Goal: Transaction & Acquisition: Purchase product/service

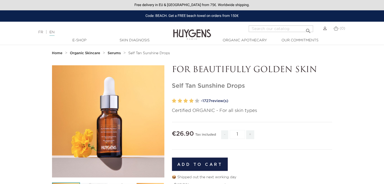
click at [217, 101] on font "review(s)" at bounding box center [220, 101] width 18 height 4
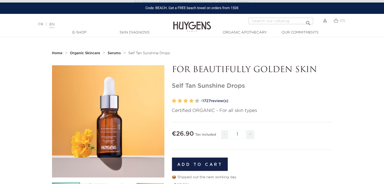
scroll to position [365, 0]
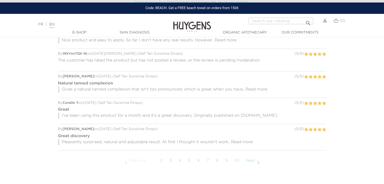
click at [237, 161] on font "10" at bounding box center [236, 161] width 5 height 4
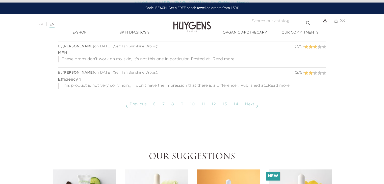
scroll to position [403, 0]
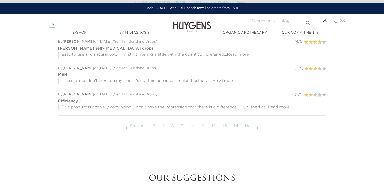
click at [237, 128] on font "14" at bounding box center [236, 126] width 5 height 4
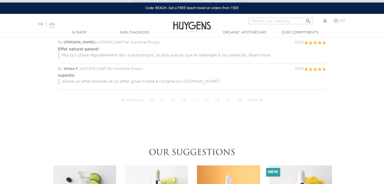
scroll to position [431, 0]
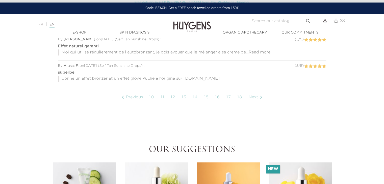
click at [241, 97] on link "18" at bounding box center [240, 97] width 10 height 13
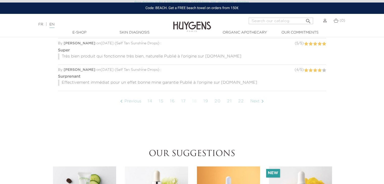
scroll to position [428, 0]
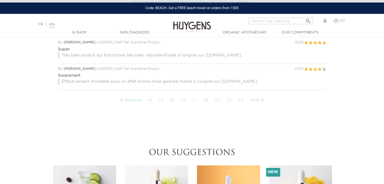
click at [238, 98] on link "22" at bounding box center [241, 100] width 11 height 13
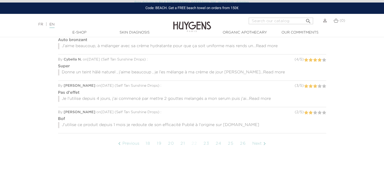
scroll to position [396, 0]
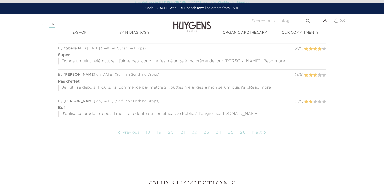
click at [242, 133] on link "26" at bounding box center [243, 133] width 11 height 13
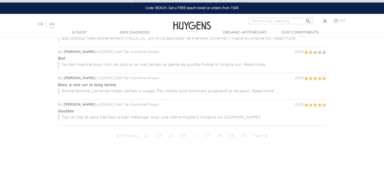
scroll to position [440, 0]
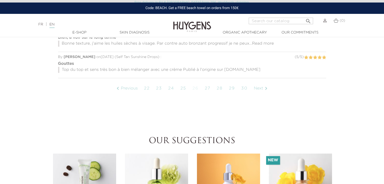
click at [242, 90] on link "30" at bounding box center [244, 88] width 11 height 13
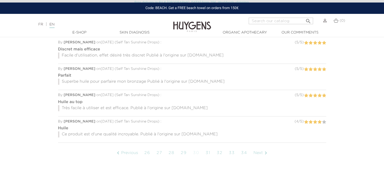
scroll to position [409, 0]
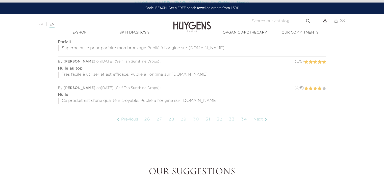
click at [243, 119] on link "34" at bounding box center [244, 119] width 11 height 13
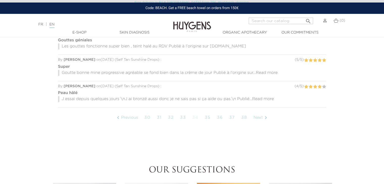
scroll to position [435, 0]
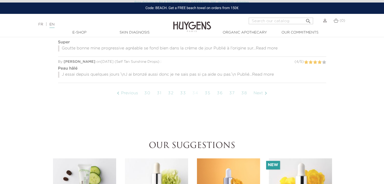
click at [242, 94] on link "38" at bounding box center [244, 93] width 11 height 13
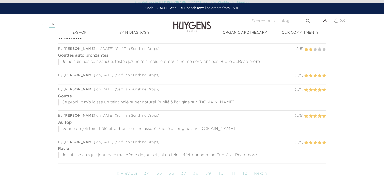
scroll to position [355, 0]
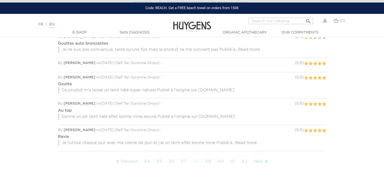
click at [247, 161] on link "42" at bounding box center [244, 162] width 11 height 13
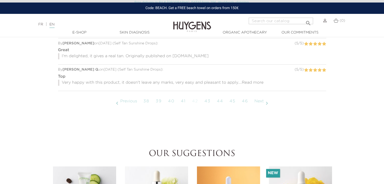
scroll to position [414, 0]
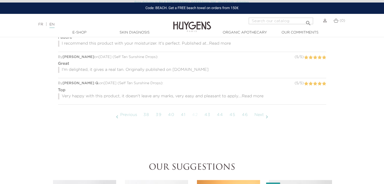
click at [246, 115] on font "46" at bounding box center [245, 115] width 6 height 4
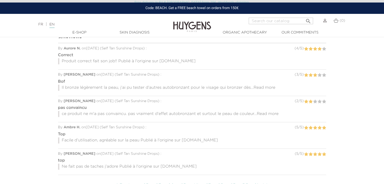
scroll to position [392, 0]
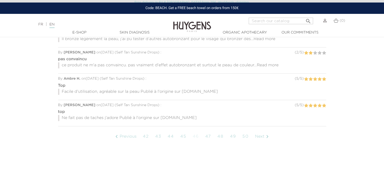
click at [245, 138] on link "50" at bounding box center [245, 137] width 11 height 13
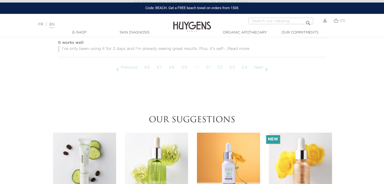
scroll to position [459, 0]
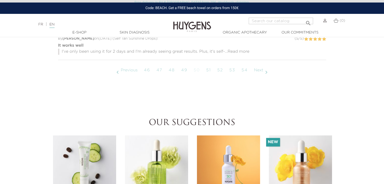
click at [241, 68] on link "54" at bounding box center [244, 70] width 11 height 13
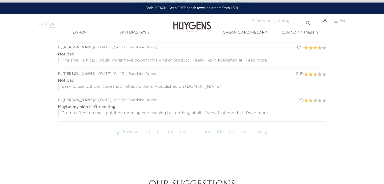
scroll to position [405, 0]
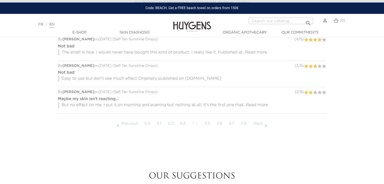
click at [242, 123] on font "58" at bounding box center [244, 124] width 6 height 4
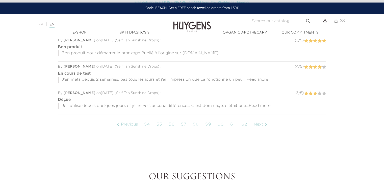
scroll to position [419, 0]
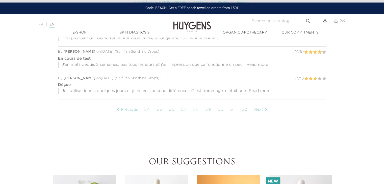
click at [243, 110] on link "62" at bounding box center [244, 110] width 11 height 13
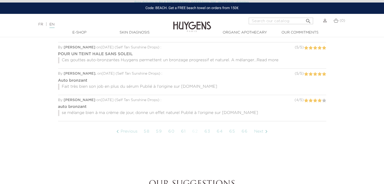
scroll to position [390, 0]
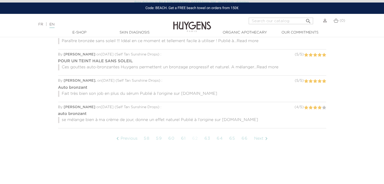
click at [246, 138] on link "66" at bounding box center [244, 139] width 11 height 13
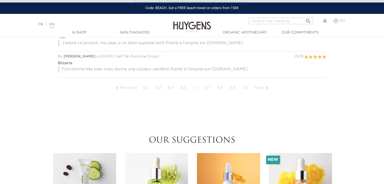
scroll to position [442, 0]
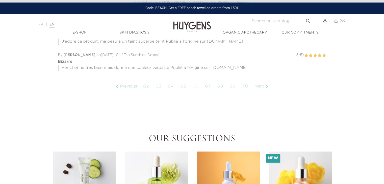
click at [241, 85] on link "70" at bounding box center [245, 86] width 11 height 13
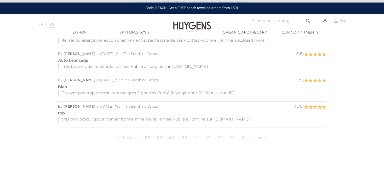
scroll to position [431, 0]
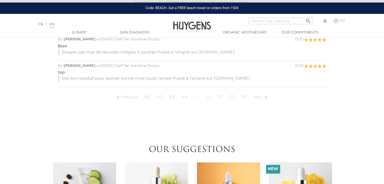
click at [243, 99] on link "74" at bounding box center [244, 97] width 11 height 13
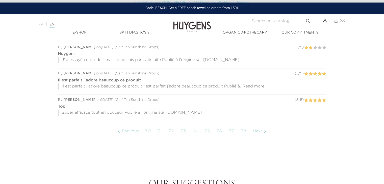
scroll to position [400, 0]
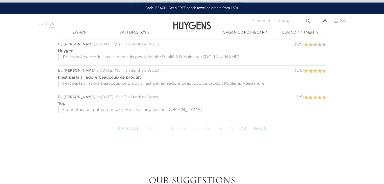
click at [246, 128] on link "78" at bounding box center [243, 128] width 11 height 13
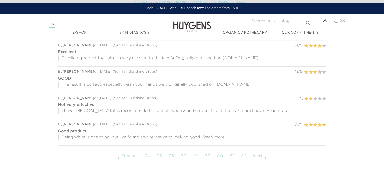
scroll to position [376, 0]
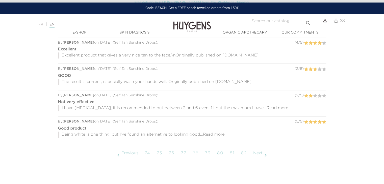
click at [241, 157] on link "82" at bounding box center [244, 153] width 11 height 13
drag, startPoint x: 241, startPoint y: 157, endPoint x: 242, endPoint y: 154, distance: 3.1
click at [242, 154] on link "82" at bounding box center [244, 153] width 11 height 13
click at [242, 154] on font "82" at bounding box center [244, 154] width 6 height 4
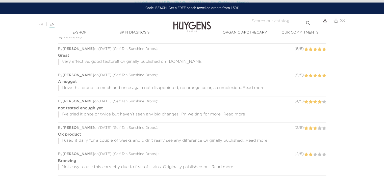
scroll to position [380, 0]
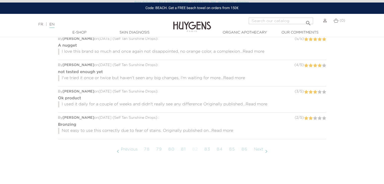
click at [246, 150] on font "86" at bounding box center [244, 150] width 6 height 4
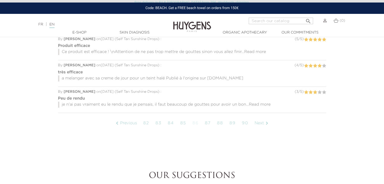
scroll to position [416, 0]
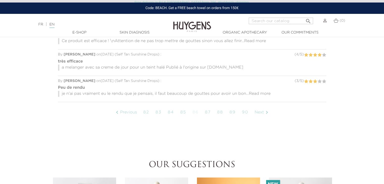
click at [247, 111] on link "90" at bounding box center [245, 112] width 12 height 13
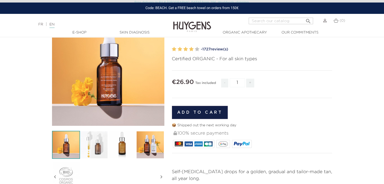
scroll to position [44, 0]
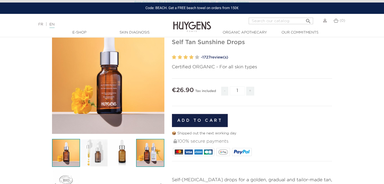
click at [148, 158] on img at bounding box center [150, 153] width 28 height 28
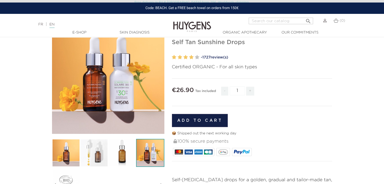
click at [148, 158] on img at bounding box center [150, 153] width 28 height 28
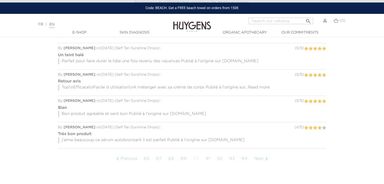
scroll to position [368, 0]
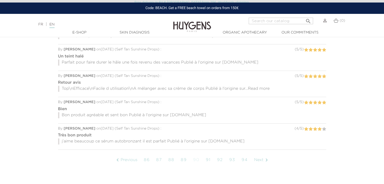
click at [247, 159] on link "94" at bounding box center [244, 160] width 11 height 13
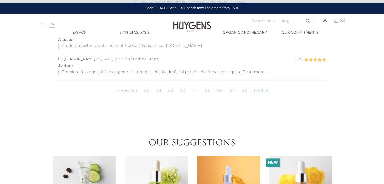
scroll to position [443, 0]
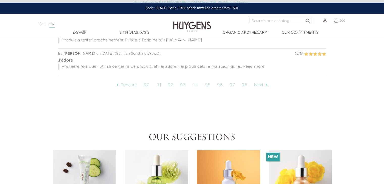
click at [241, 85] on link "98" at bounding box center [244, 85] width 11 height 13
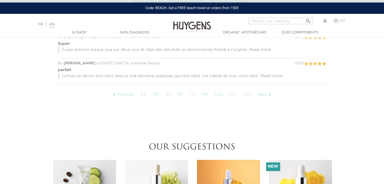
scroll to position [452, 0]
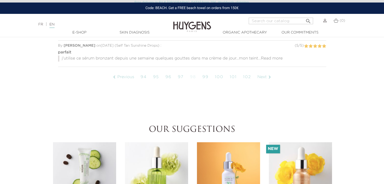
click at [271, 76] on icon "" at bounding box center [270, 77] width 6 height 6
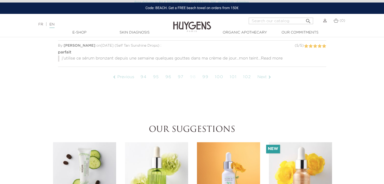
click at [271, 76] on icon "" at bounding box center [270, 77] width 6 height 6
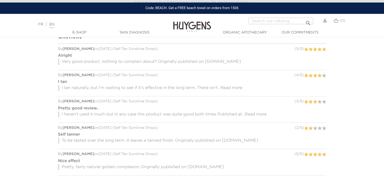
scroll to position [384, 0]
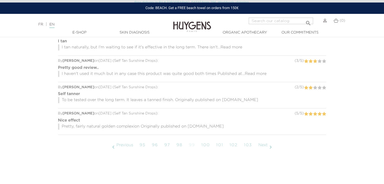
click at [272, 148] on font "" at bounding box center [271, 147] width 6 height 6
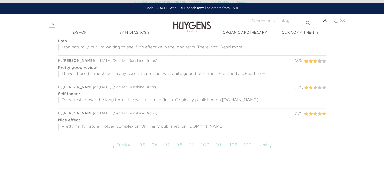
click at [272, 148] on font "" at bounding box center [271, 147] width 6 height 6
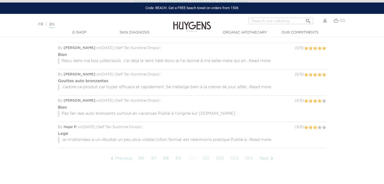
scroll to position [380, 0]
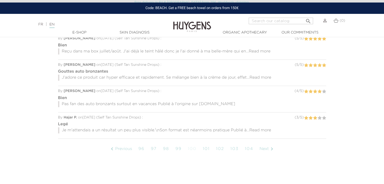
click at [272, 146] on icon "" at bounding box center [272, 149] width 6 height 6
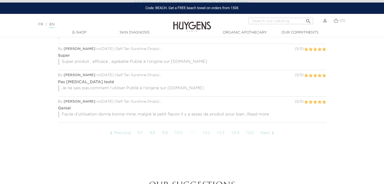
scroll to position [394, 0]
click at [273, 136] on icon "" at bounding box center [273, 135] width 6 height 6
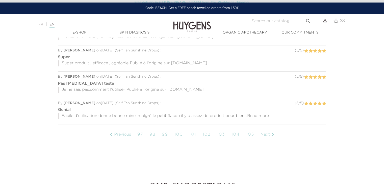
click at [273, 136] on icon "" at bounding box center [273, 135] width 6 height 6
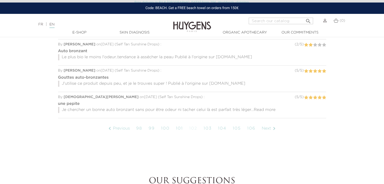
scroll to position [408, 0]
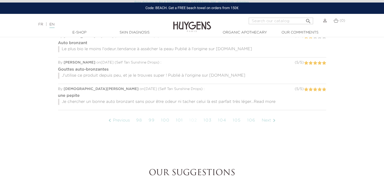
click at [276, 121] on icon "" at bounding box center [274, 121] width 6 height 6
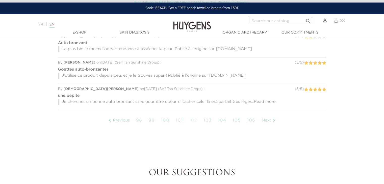
click at [276, 121] on icon "" at bounding box center [274, 121] width 6 height 6
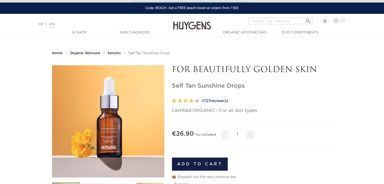
scroll to position [25, 0]
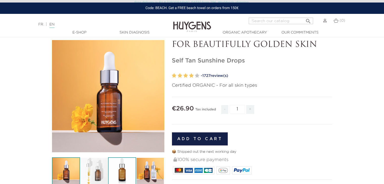
click at [120, 172] on img at bounding box center [122, 172] width 28 height 28
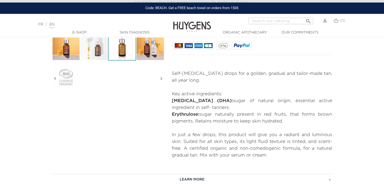
scroll to position [146, 0]
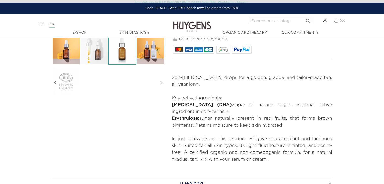
click at [243, 78] on p "Self-[MEDICAL_DATA] drops for a golden, gradual and tailor-made tan, all year l…" at bounding box center [252, 81] width 160 height 14
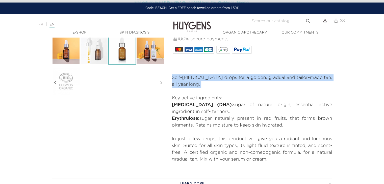
click at [243, 78] on p "Self-[MEDICAL_DATA] drops for a golden, gradual and tailor-made tan, all year l…" at bounding box center [252, 81] width 160 height 14
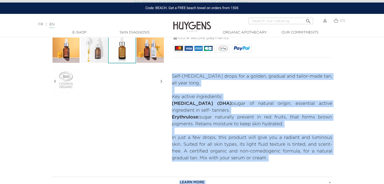
scroll to position [159, 0]
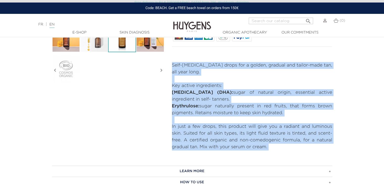
copy div "Self-[MEDICAL_DATA] drops for a golden, gradual and tailor-made tan, all year l…"
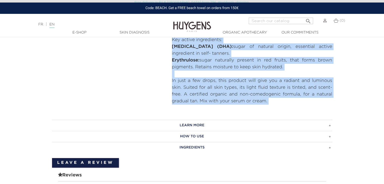
scroll to position [214, 0]
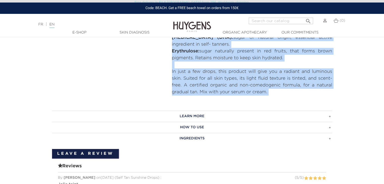
click at [193, 112] on h3 "LEARN MORE" at bounding box center [192, 116] width 280 height 11
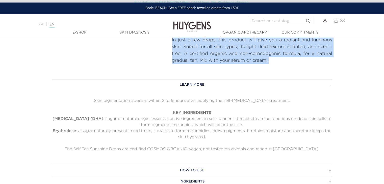
scroll to position [254, 0]
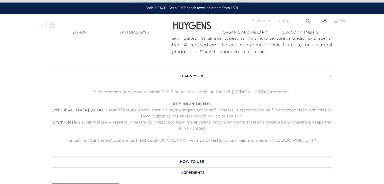
click at [160, 90] on p "Skin pigmentation appears within 2 to 6 hours after applying the self-tanning t…" at bounding box center [192, 92] width 280 height 6
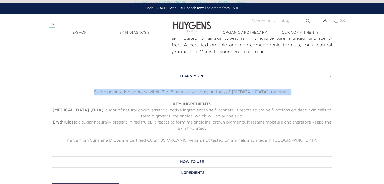
click at [160, 90] on p "Skin pigmentation appears within 2 to 6 hours after applying the self-tanning t…" at bounding box center [192, 92] width 280 height 6
copy div "Skin pigmentation appears within 2 to 6 hours after applying the self-tanning t…"
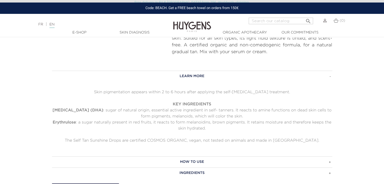
click at [103, 110] on strong "Dihydroxyacetone (DHA)" at bounding box center [78, 111] width 51 height 4
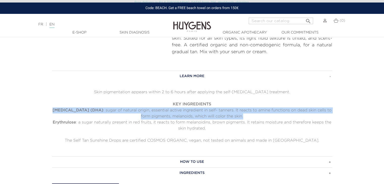
click at [103, 110] on strong "Dihydroxyacetone (DHA)" at bounding box center [78, 111] width 51 height 4
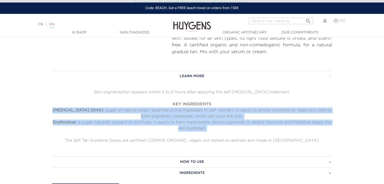
copy div "Dihydroxyacetone (DHA) : sugar of natural origin, essential active ingredient i…"
click at [184, 158] on h3 "HOW TO USE" at bounding box center [192, 162] width 280 height 11
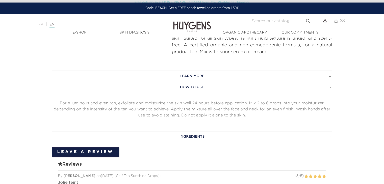
click at [211, 109] on p "For a luminous and even tan, exfoliate and moisturize the skin well 24 hours be…" at bounding box center [192, 110] width 280 height 18
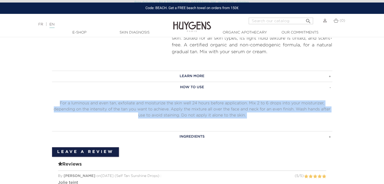
click at [211, 109] on p "For a luminous and even tan, exfoliate and moisturize the skin well 24 hours be…" at bounding box center [192, 110] width 280 height 18
copy div "For a luminous and even tan, exfoliate and moisturize the skin well 24 hours be…"
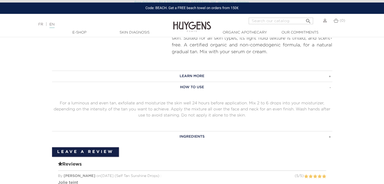
drag, startPoint x: 187, startPoint y: 126, endPoint x: 185, endPoint y: 137, distance: 11.0
click at [185, 137] on div "LEARN MORE Skin pigmentation appears within 2 to 6 hours after applying the sel…" at bounding box center [192, 106] width 280 height 71
click at [185, 137] on h3 "INGREDIENTS" at bounding box center [192, 136] width 280 height 11
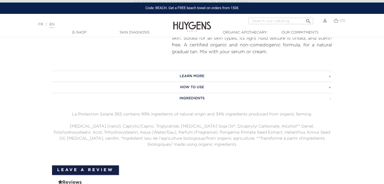
click at [172, 134] on p "[MEDICAL_DATA] [nano], Caprylic/Capric, Triglycéride, [MEDICAL_DATA] Soja Oil*,…" at bounding box center [192, 136] width 280 height 24
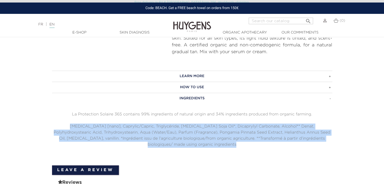
click at [172, 134] on p "[MEDICAL_DATA] [nano], Caprylic/Capric, Triglycéride, [MEDICAL_DATA] Soja Oil*,…" at bounding box center [192, 136] width 280 height 24
copy div "[MEDICAL_DATA] [nano], Caprylic/Capric, Triglycéride, [MEDICAL_DATA] Soja Oil*,…"
click at [216, 124] on p "[MEDICAL_DATA] [nano], Caprylic/Capric, Triglycéride, [MEDICAL_DATA] Soja Oil*,…" at bounding box center [192, 136] width 280 height 24
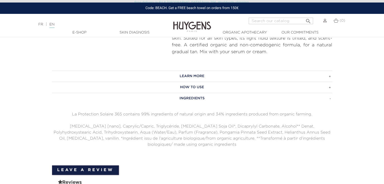
click at [145, 112] on p "La Protection Solaire 365 contains 99% ingredients of natural origin and 34% in…" at bounding box center [192, 115] width 280 height 6
click at [128, 112] on p "La Protection Solaire 365 contains 99% ingredients of natural origin and 34% in…" at bounding box center [192, 115] width 280 height 6
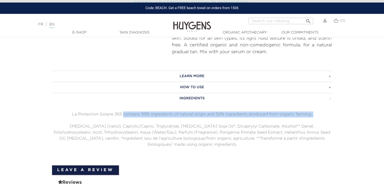
copy div "contains 99% ingredients of natural origin and 34% ingredients produced from or…"
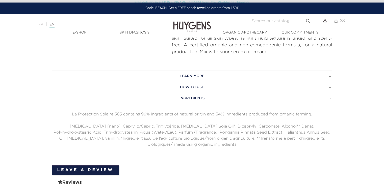
click at [155, 130] on p "[MEDICAL_DATA] [nano], Caprylic/Capric, Triglycéride, [MEDICAL_DATA] Soja Oil*,…" at bounding box center [192, 136] width 280 height 24
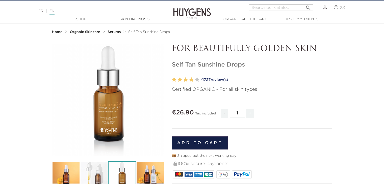
scroll to position [0, 0]
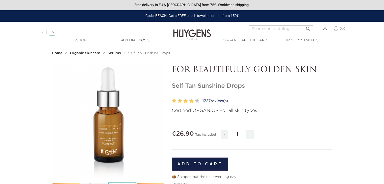
click at [220, 112] on p "Certified ORGANIC - For all skin types" at bounding box center [252, 111] width 160 height 7
copy p "For all skin types"
click at [177, 134] on span "€26.90" at bounding box center [183, 134] width 22 height 6
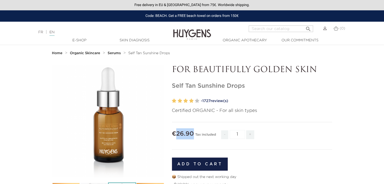
copy span "26.90"
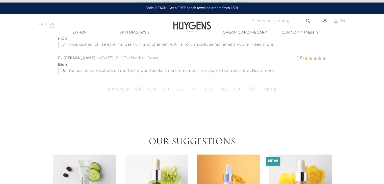
scroll to position [491, 0]
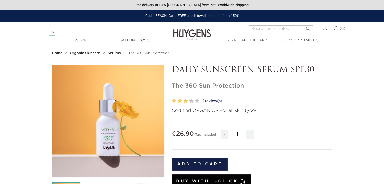
click at [210, 98] on link "- 2 review(s)" at bounding box center [266, 101] width 131 height 8
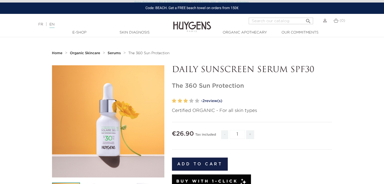
scroll to position [32, 0]
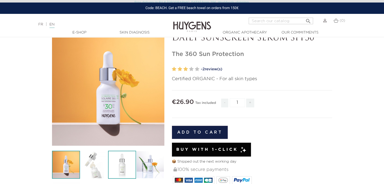
click at [123, 163] on img at bounding box center [122, 165] width 28 height 28
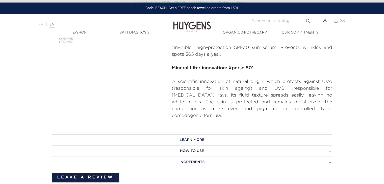
scroll to position [194, 0]
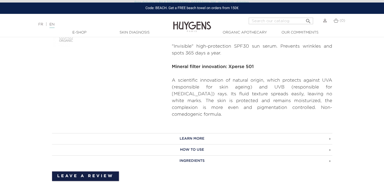
click at [287, 47] on p ""Invisible" high-protection SPF30 sun serum. Prevents wrinkles and spots 365 da…" at bounding box center [252, 50] width 160 height 14
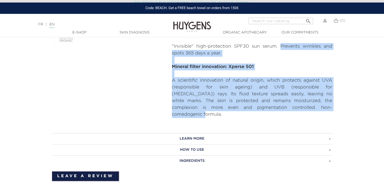
copy div "Prevents wrinkles and spots 365 days a year. Mineral filter innovation: Xperse …"
click at [195, 133] on h3 "LEARN MORE" at bounding box center [192, 138] width 280 height 11
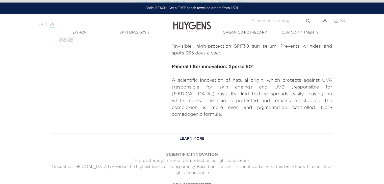
click at [161, 158] on p "A breakthrough mineral UV protection as light as a serum." at bounding box center [192, 161] width 280 height 6
click at [170, 164] on p "Uncoated Zinc Oxide provides the highest levels of transparency. Based on the l…" at bounding box center [192, 170] width 280 height 12
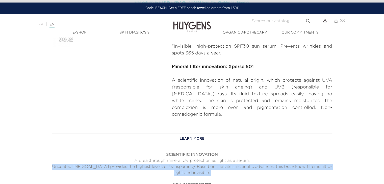
click at [170, 164] on p "Uncoated Zinc Oxide provides the highest levels of transparency. Based on the l…" at bounding box center [192, 170] width 280 height 12
copy div "Uncoated Zinc Oxide provides the highest levels of transparency. Based on the l…"
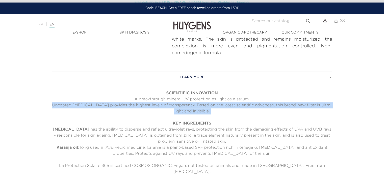
scroll to position [271, 0]
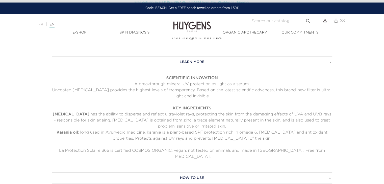
click at [192, 112] on p "Zinc oxide :has the ability to disperse and reflect ultraviolet rays, protectin…" at bounding box center [192, 121] width 280 height 18
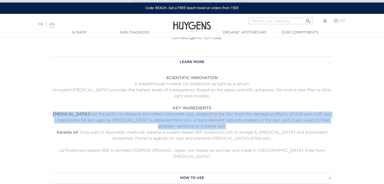
click at [192, 112] on p "Zinc oxide :has the ability to disperse and reflect ultraviolet rays, protectin…" at bounding box center [192, 121] width 280 height 18
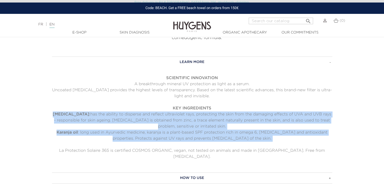
copy div "Zinc oxide :has the ability to disperse and reflect ultraviolet rays, protectin…"
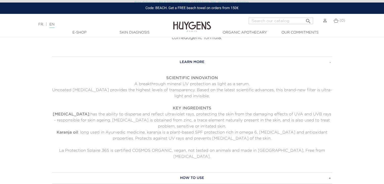
click at [162, 148] on p "La Protection Solaire 365 is certified COSMOS ORGANIC, vegan, not tested on ani…" at bounding box center [192, 154] width 280 height 12
copy p "ORGANIC, vegan, not tested on anima"
copy p "ORGANIC, vegan, not tested on animals"
click at [263, 148] on p "La Protection Solaire 365 is certified COSMOS ORGANIC, vegan, not tested on ani…" at bounding box center [192, 154] width 280 height 12
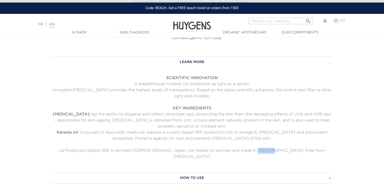
drag, startPoint x: 263, startPoint y: 144, endPoint x: 273, endPoint y: 144, distance: 9.9
click at [273, 148] on p "La Protection Solaire 365 is certified COSMOS ORGANIC, vegan, not tested on ani…" at bounding box center [192, 154] width 280 height 12
copy p "Free from titanium dioxide."
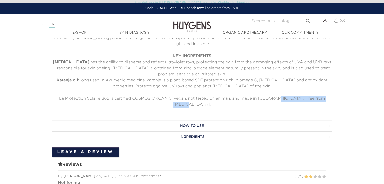
scroll to position [327, 0]
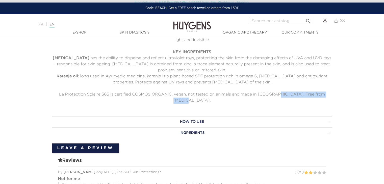
click at [191, 116] on h3 "HOW TO USE" at bounding box center [192, 121] width 280 height 11
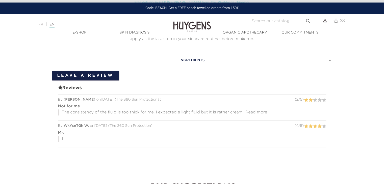
scroll to position [218, 0]
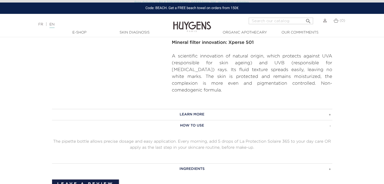
click at [179, 139] on p "The pipette bottle allows precise dosage and easy application. Every morning, a…" at bounding box center [192, 145] width 280 height 12
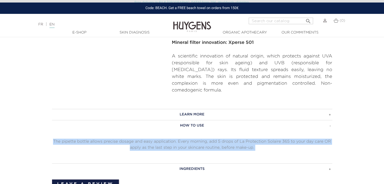
click at [179, 139] on p "The pipette bottle allows precise dosage and easy application. Every morning, a…" at bounding box center [192, 145] width 280 height 12
copy div "The pipette bottle allows precise dosage and easy application. Every morning, a…"
click at [190, 164] on h3 "INGREDIENTS" at bounding box center [192, 169] width 280 height 11
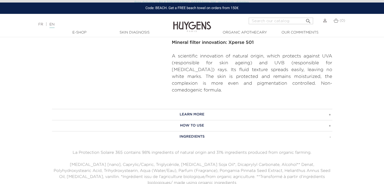
scroll to position [247, 0]
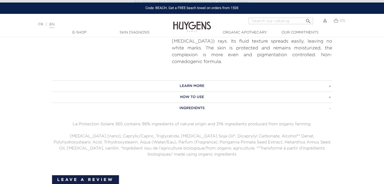
click at [182, 134] on p "Zinc Oxide [nano], Caprylic/Capric, Triglycéride, Glycine Soja Oil*, Dicaprylyl…" at bounding box center [192, 146] width 280 height 24
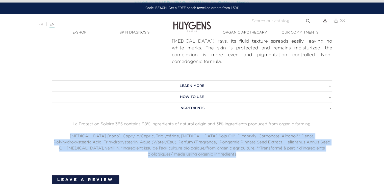
click at [182, 134] on p "Zinc Oxide [nano], Caprylic/Capric, Triglycéride, Glycine Soja Oil*, Dicaprylyl…" at bounding box center [192, 146] width 280 height 24
copy div "Zinc Oxide [nano], Caprylic/Capric, Triglycéride, Glycine Soja Oil*, Dicaprylyl…"
click at [214, 142] on p "Zinc Oxide [nano], Caprylic/Capric, Triglycéride, Glycine Soja Oil*, Dicaprylyl…" at bounding box center [192, 146] width 280 height 24
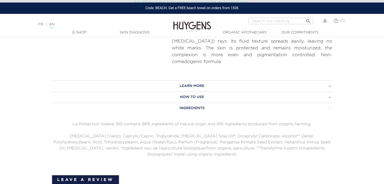
drag, startPoint x: 356, startPoint y: 135, endPoint x: 377, endPoint y: 76, distance: 63.3
click at [356, 135] on section "LEARN MORE SCIENTIFIC INNOVATION A breakthrough mineral UV protection as light …" at bounding box center [192, 171] width 384 height 197
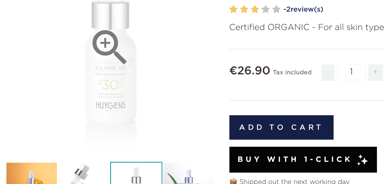
scroll to position [55, 0]
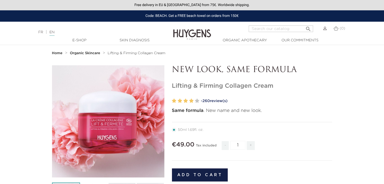
click at [219, 100] on link "- 260 review(s)" at bounding box center [266, 101] width 131 height 8
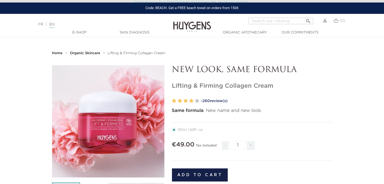
scroll to position [446, 0]
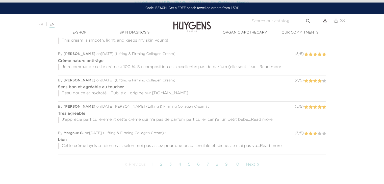
click at [244, 163] on link "Next " at bounding box center [253, 165] width 20 height 13
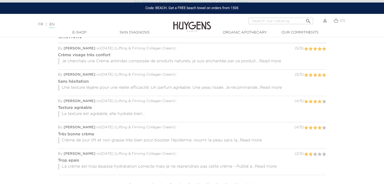
scroll to position [425, 0]
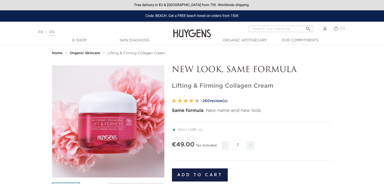
click at [179, 87] on h1 "Lifting & Firming Collagen Cream" at bounding box center [252, 86] width 160 height 7
copy div "Lifting & Firming Collagen Cream"
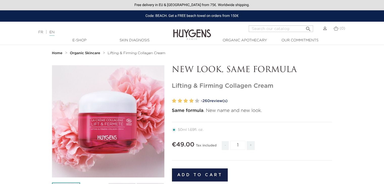
copy div "Lifting & Firming Collagen Cream"
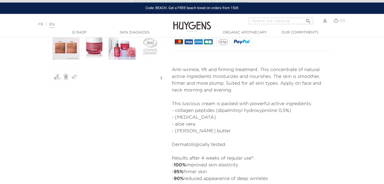
scroll to position [164, 0]
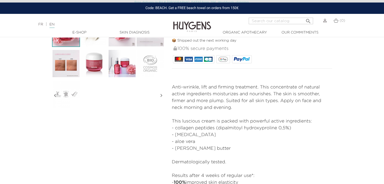
click at [237, 92] on p "Anti-wrinkle, lift and firming treatment. This concentrate of natural active in…" at bounding box center [252, 97] width 160 height 27
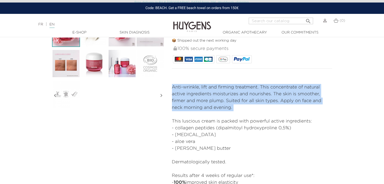
click at [237, 92] on p "Anti-wrinkle, lift and firming treatment. This concentrate of natural active in…" at bounding box center [252, 97] width 160 height 27
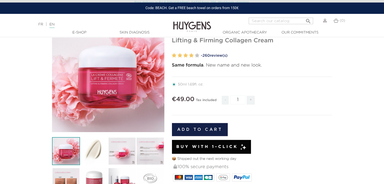
scroll to position [48, 0]
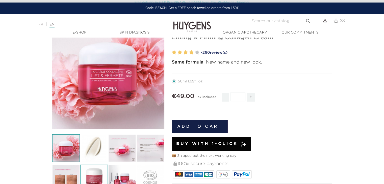
click at [91, 177] on img at bounding box center [94, 179] width 28 height 28
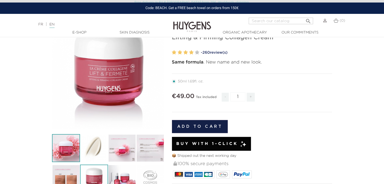
click at [66, 153] on img at bounding box center [66, 148] width 28 height 28
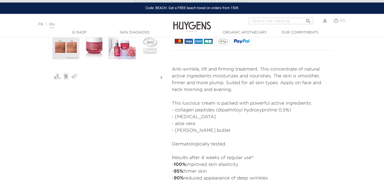
scroll to position [179, 0]
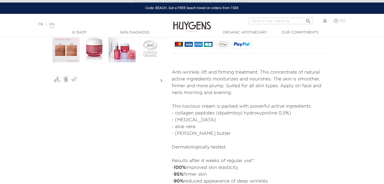
click at [264, 83] on p "Anti-wrinkle, lift and firming treatment. This concentrate of natural active in…" at bounding box center [252, 82] width 160 height 27
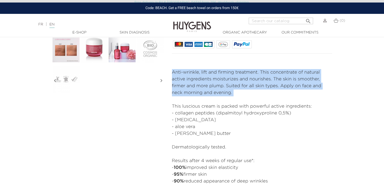
click at [264, 83] on p "Anti-wrinkle, lift and firming treatment. This concentrate of natural active in…" at bounding box center [252, 82] width 160 height 27
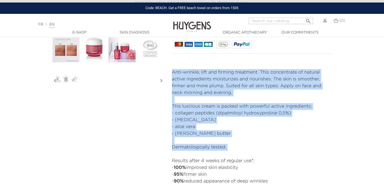
copy div "Anti-wrinkle, lift and firming treatment. This concentrate of natural active in…"
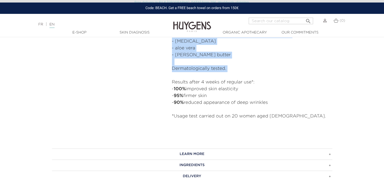
scroll to position [265, 0]
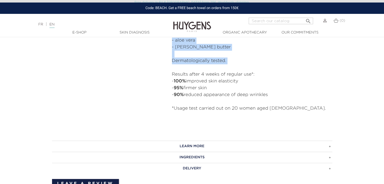
click at [234, 143] on h3 "LEARN MORE" at bounding box center [192, 146] width 280 height 11
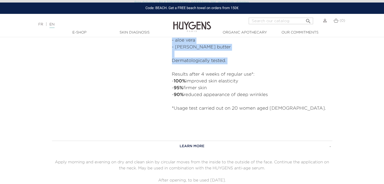
scroll to position [303, 0]
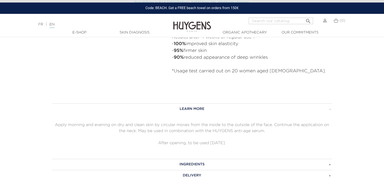
click at [146, 127] on p "Apply morning and evening on dry and clean skin by circular moves from the insi…" at bounding box center [192, 128] width 280 height 12
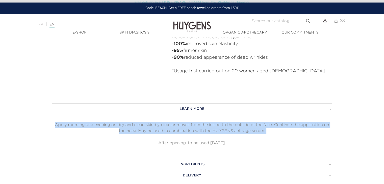
click at [146, 127] on p "Apply morning and evening on dry and clean skin by circular moves from the insi…" at bounding box center [192, 128] width 280 height 12
copy div "Apply morning and evening on dry and clean skin by circular moves from the insi…"
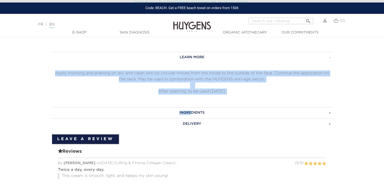
scroll to position [371, 0]
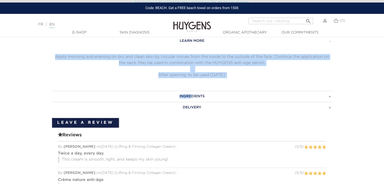
click at [210, 98] on h3 "INGREDIENTS" at bounding box center [192, 96] width 280 height 11
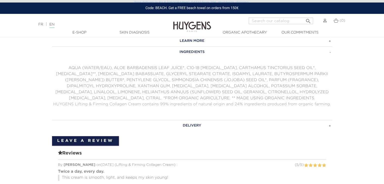
click at [169, 72] on p "AQUA (WATER/EAU), ALOE BARBADENSIS LEAF JUICE*, C10-18 [MEDICAL_DATA], CARTHAMU…" at bounding box center [192, 83] width 280 height 36
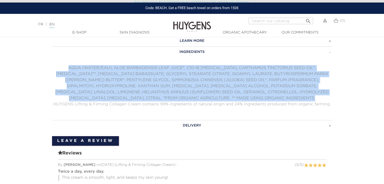
click at [169, 72] on p "AQUA (WATER/EAU), ALOE BARBADENSIS LEAF JUICE*, C10-18 [MEDICAL_DATA], CARTHAMU…" at bounding box center [192, 83] width 280 height 36
copy div "AQUA (WATER/EAU), ALOE BARBADENSIS LEAF JUICE*, C10-18 [MEDICAL_DATA], CARTHAMU…"
click at [235, 89] on p "AQUA (WATER/EAU), ALOE BARBADENSIS LEAF JUICE*, C10-18 [MEDICAL_DATA], CARTHAMU…" at bounding box center [192, 83] width 280 height 36
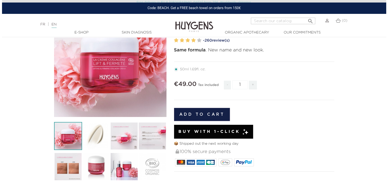
scroll to position [79, 0]
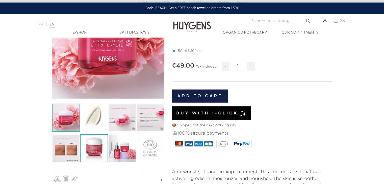
click at [94, 141] on img at bounding box center [94, 148] width 28 height 28
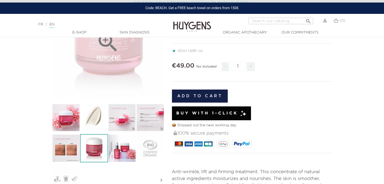
click at [99, 56] on div "" at bounding box center [108, 42] width 112 height 112
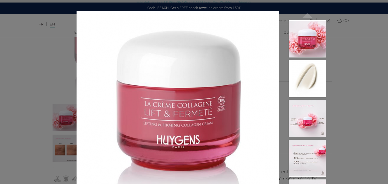
click at [156, 83] on img at bounding box center [178, 112] width 202 height 202
click at [317, 156] on img at bounding box center [307, 158] width 37 height 37
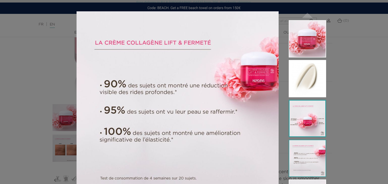
click at [317, 128] on img at bounding box center [307, 118] width 37 height 37
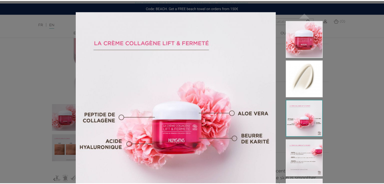
scroll to position [52, 0]
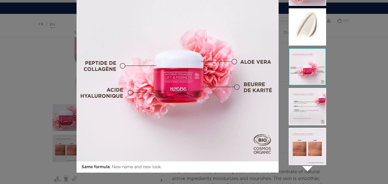
click at [347, 49] on div "Same formula . New name and new look.  " at bounding box center [194, 92] width 388 height 184
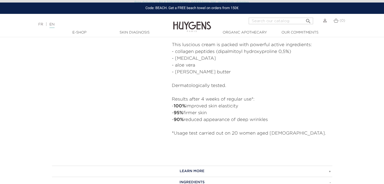
scroll to position [0, 0]
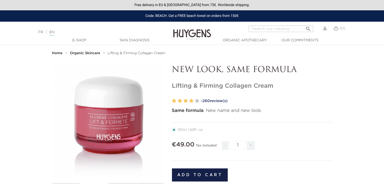
click at [182, 142] on span "€49.00" at bounding box center [183, 145] width 23 height 6
copy span "49.00"
